Goal: Navigation & Orientation: Go to known website

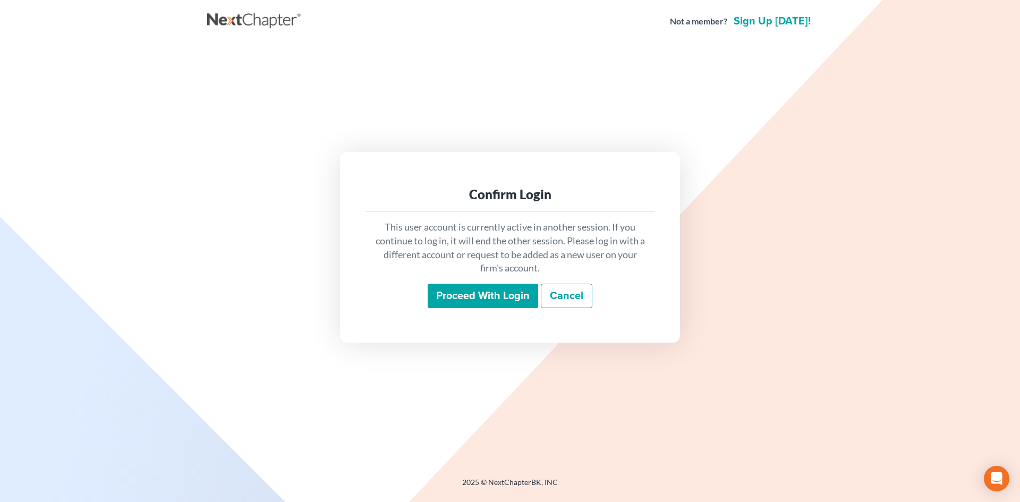
click at [460, 302] on input "Proceed with login" at bounding box center [483, 296] width 111 height 24
